Goal: Task Accomplishment & Management: Use online tool/utility

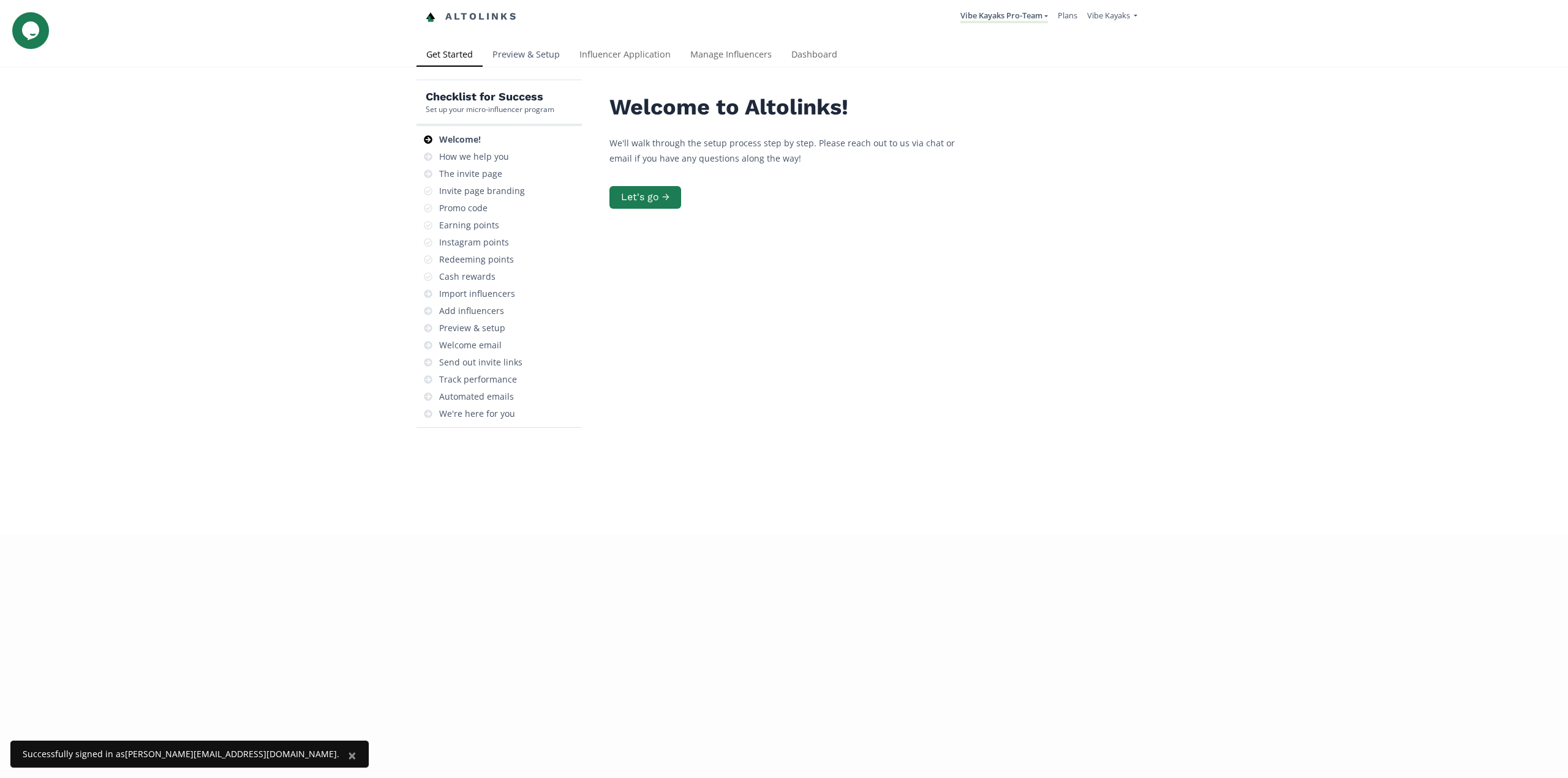
click at [530, 57] on link "Preview & Setup" at bounding box center [526, 56] width 87 height 25
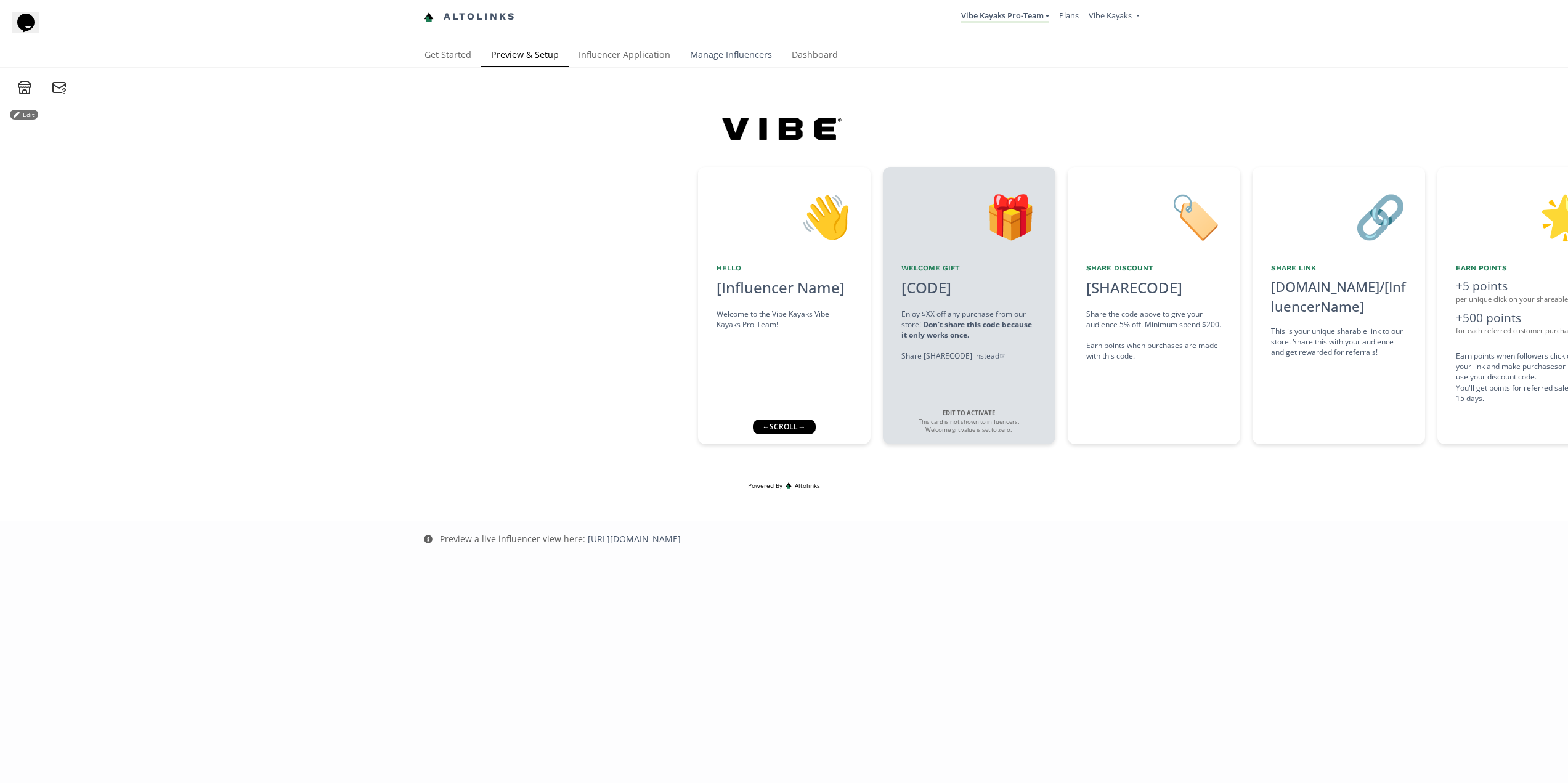
click at [709, 50] on link "Manage Influencers" at bounding box center [730, 56] width 101 height 25
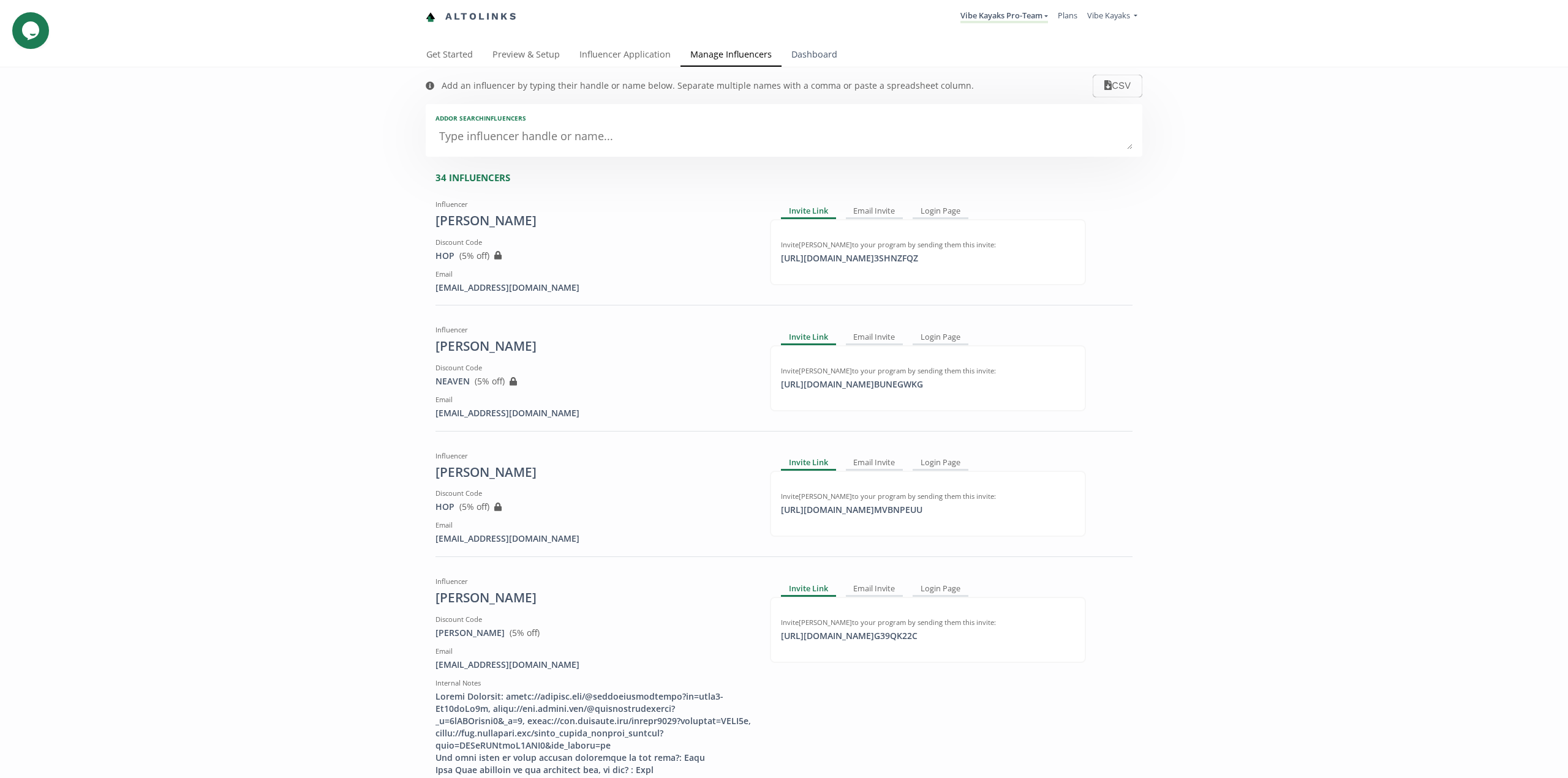
click at [794, 51] on link "Dashboard" at bounding box center [814, 56] width 65 height 25
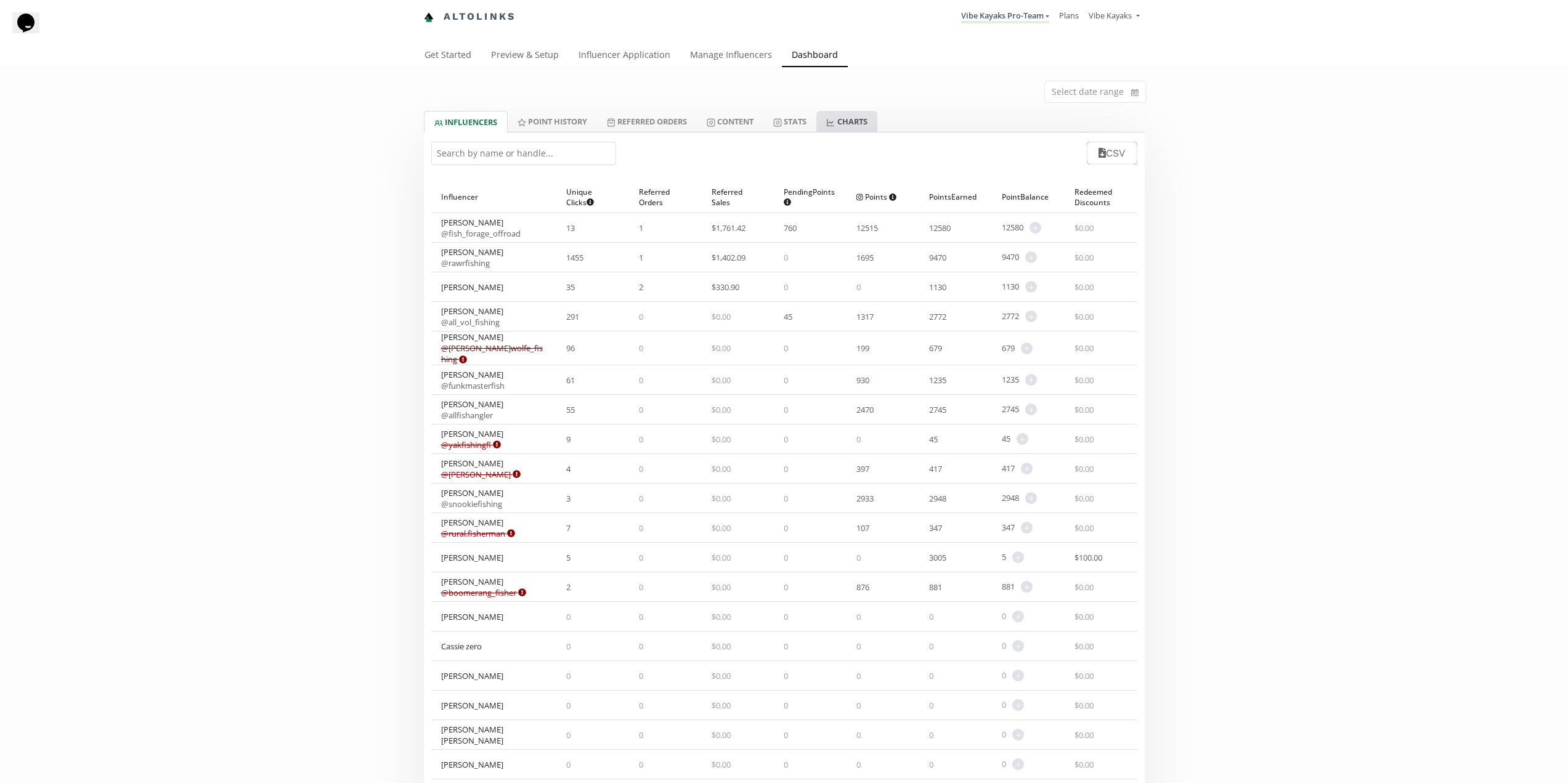
click at [865, 122] on link "CHARTS" at bounding box center [846, 121] width 61 height 21
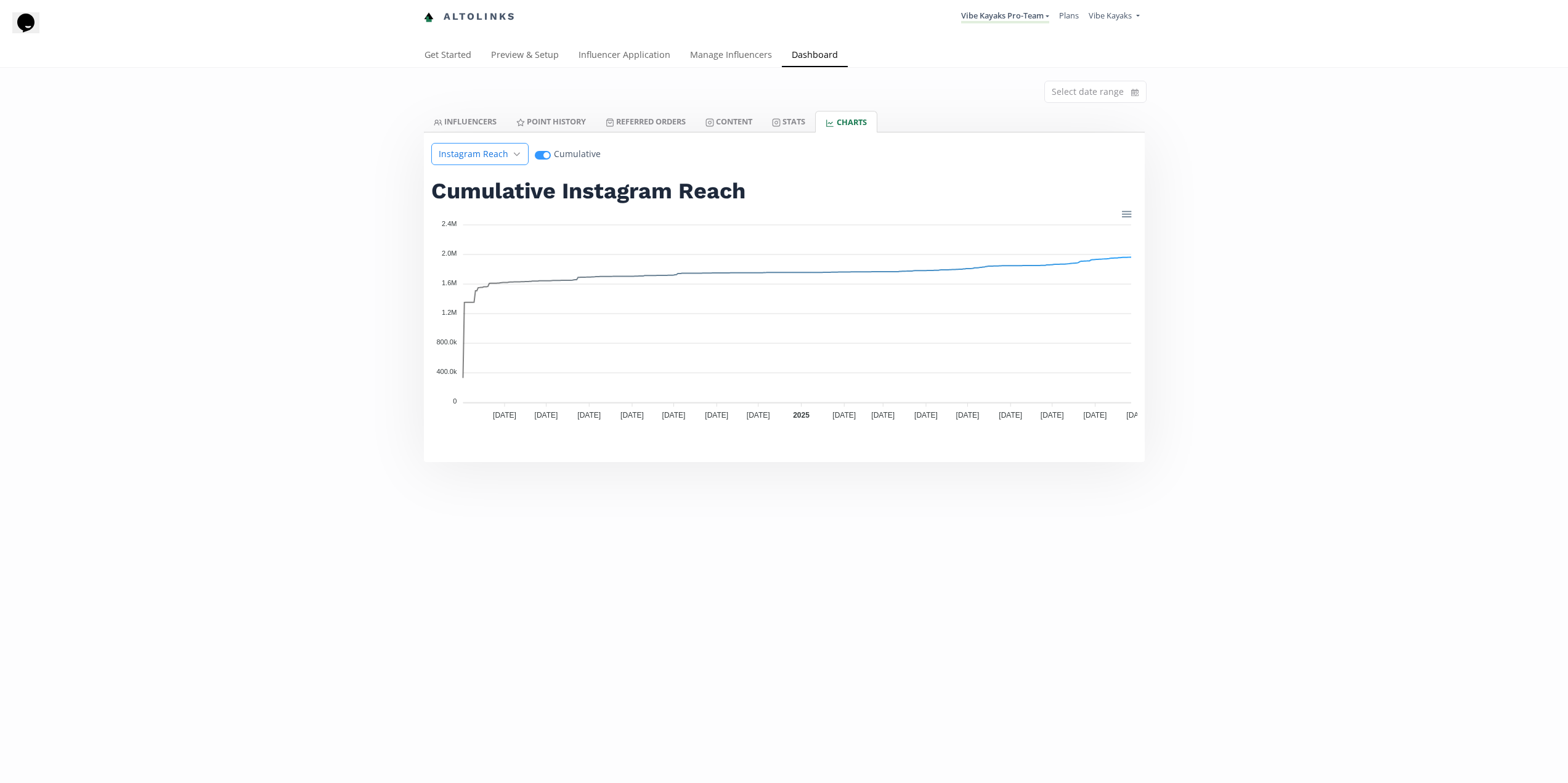
click at [515, 155] on icon "angle down" at bounding box center [517, 154] width 7 height 12
click at [539, 157] on span at bounding box center [540, 155] width 4 height 9
click at [539, 157] on input "Open" at bounding box center [543, 154] width 16 height 12
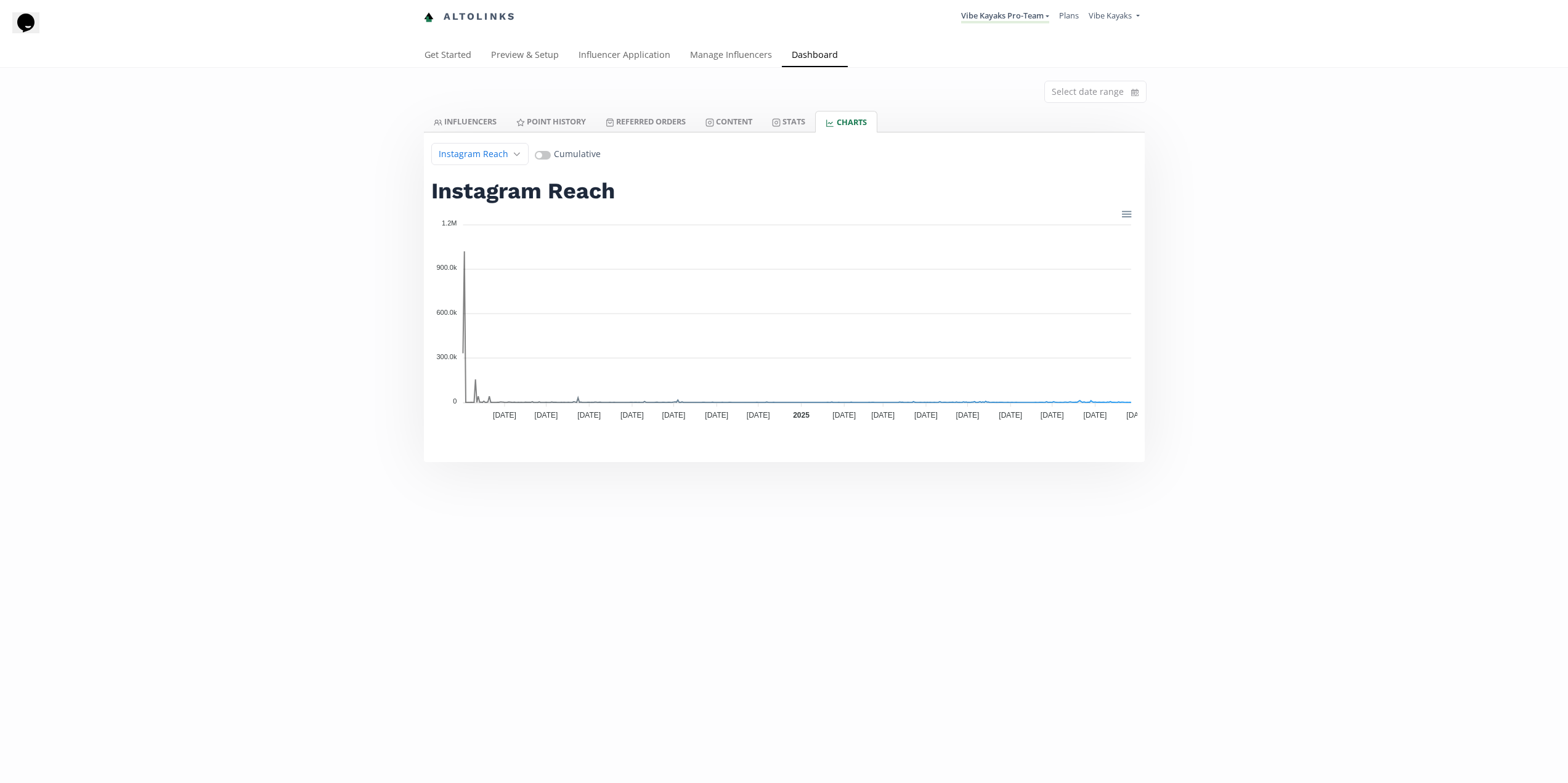
click at [539, 157] on span at bounding box center [543, 155] width 16 height 9
click at [539, 157] on input "Close" at bounding box center [543, 154] width 16 height 12
checkbox input "true"
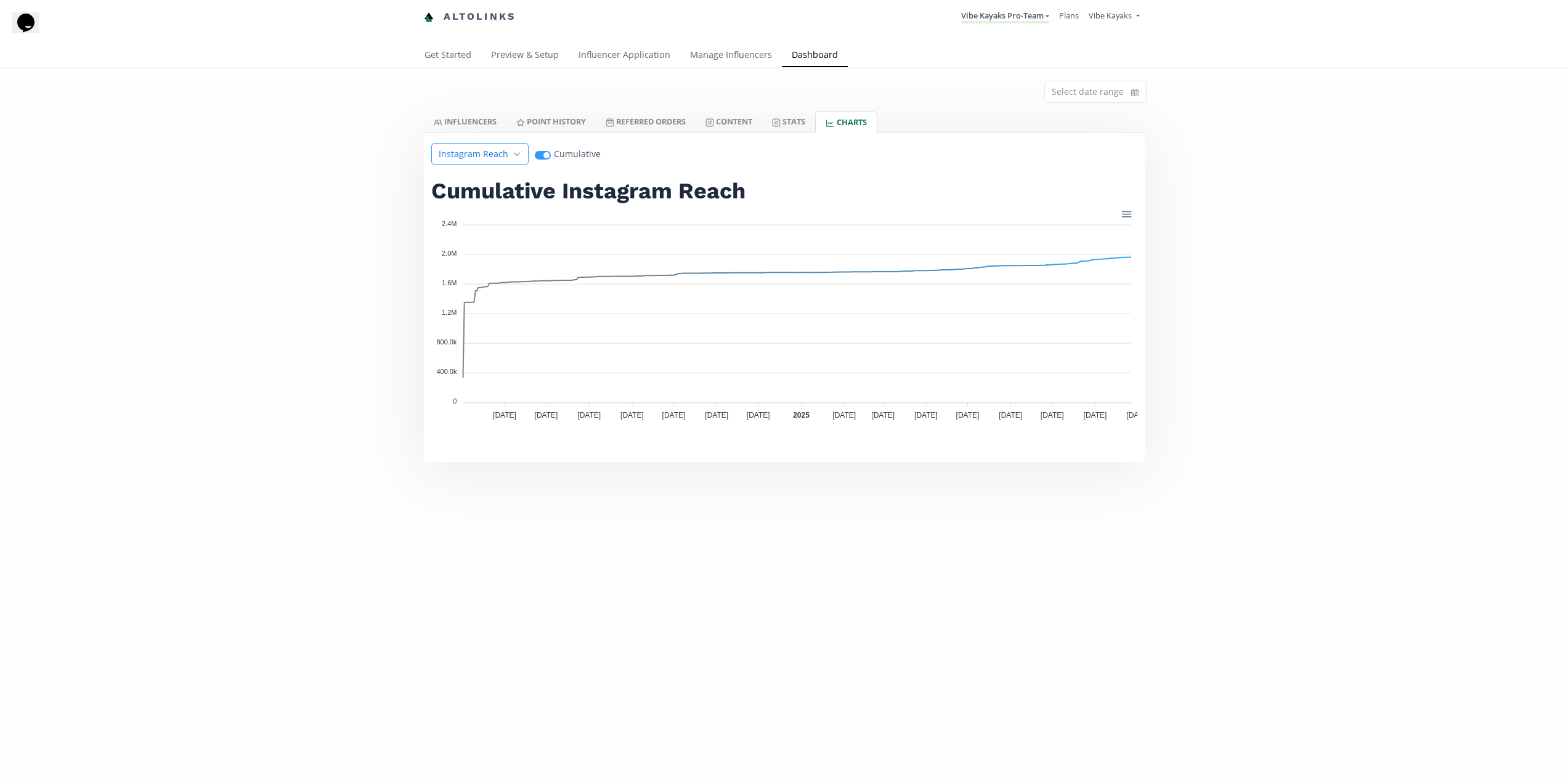
click at [508, 155] on div "Instagram Reach" at bounding box center [480, 154] width 98 height 22
click at [513, 153] on icon "angle down" at bounding box center [517, 154] width 7 height 12
click at [359, 190] on div "Select date range INFLUENCERS Point HISTORY Referred Orders Content Stats CHART…" at bounding box center [784, 265] width 1568 height 394
drag, startPoint x: 729, startPoint y: 117, endPoint x: 735, endPoint y: 117, distance: 6.0
click at [729, 117] on link "Content" at bounding box center [728, 121] width 66 height 21
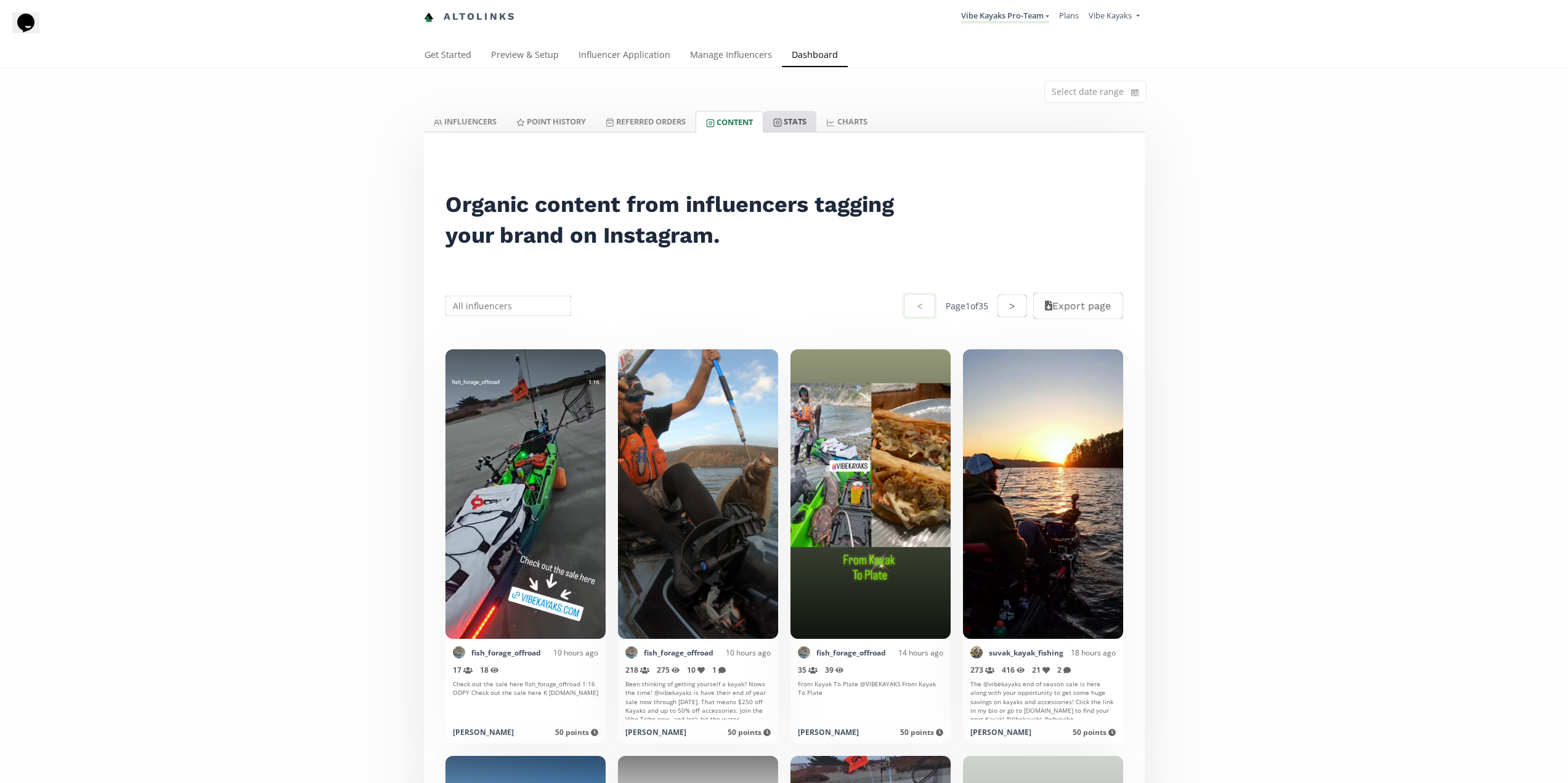
click at [790, 124] on link "Stats" at bounding box center [789, 121] width 53 height 21
